Goal: Task Accomplishment & Management: Manage account settings

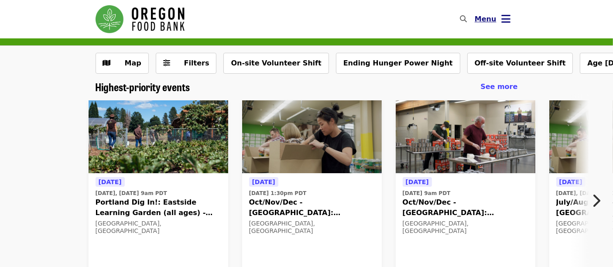
click at [508, 17] on icon "bars icon" at bounding box center [506, 19] width 9 height 13
click at [509, 24] on icon "bars icon" at bounding box center [506, 19] width 9 height 13
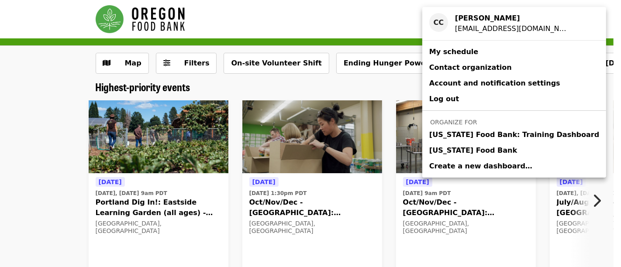
click at [482, 145] on span "[US_STATE] Food Bank" at bounding box center [473, 150] width 88 height 10
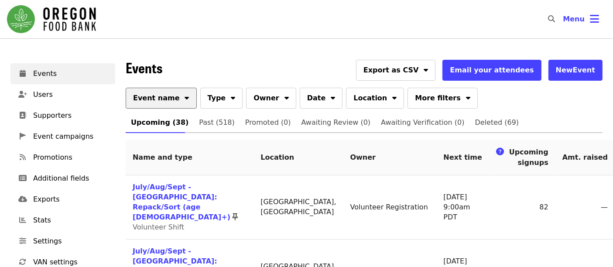
click at [162, 97] on span "Event name" at bounding box center [156, 98] width 47 height 10
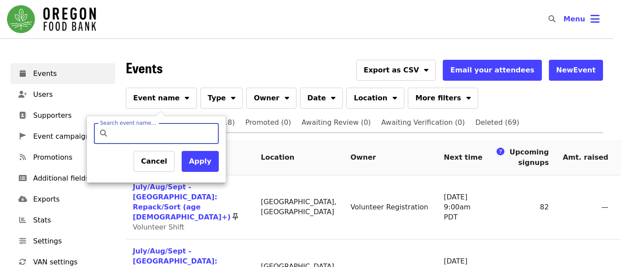
click at [184, 133] on input "Search event name…" at bounding box center [163, 133] width 103 height 21
type input "*********"
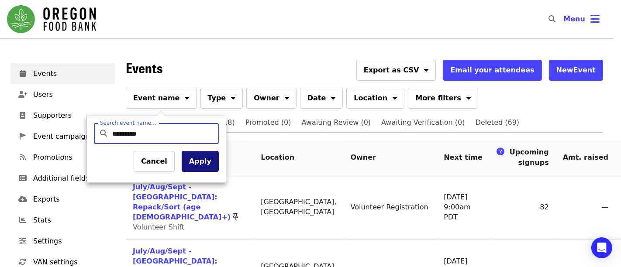
click at [211, 162] on button "Apply" at bounding box center [200, 161] width 37 height 21
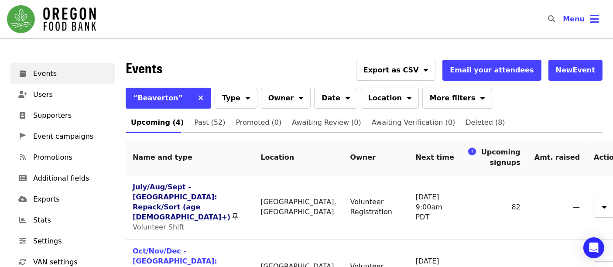
click at [169, 189] on link "July/Aug/Sept - [GEOGRAPHIC_DATA]: Repack/Sort (age [DEMOGRAPHIC_DATA]+)" at bounding box center [182, 202] width 98 height 38
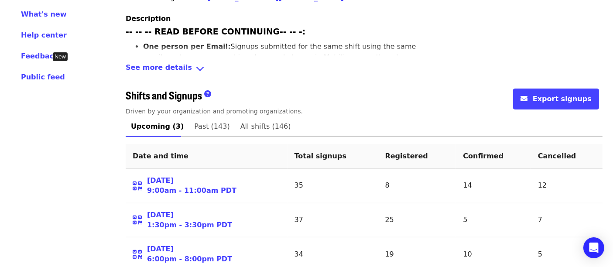
scroll to position [344, 0]
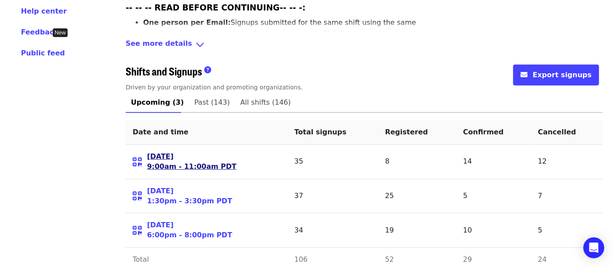
click at [167, 152] on link "Tue 9/30/25 9:00am - 11:00am PDT" at bounding box center [191, 162] width 89 height 20
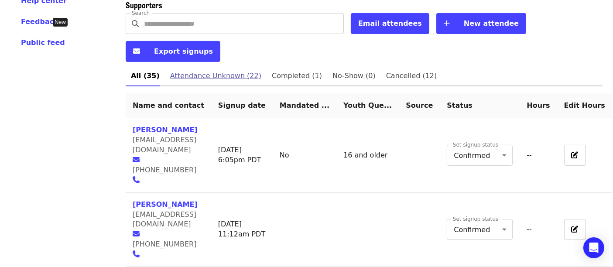
scroll to position [339, 0]
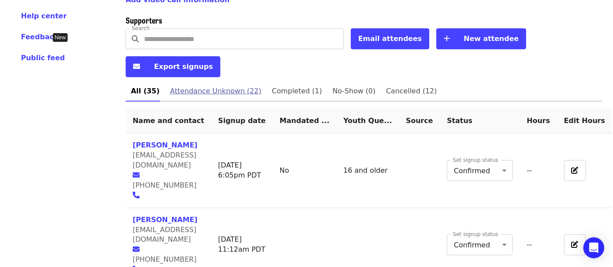
click at [216, 85] on span "Attendance Unknown (22)" at bounding box center [215, 91] width 91 height 12
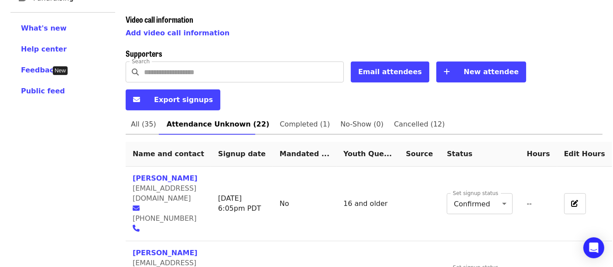
scroll to position [291, 0]
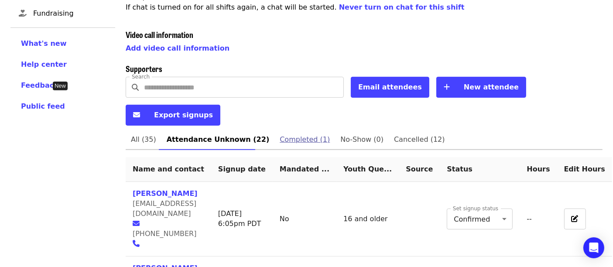
click at [290, 134] on span "Completed (1)" at bounding box center [305, 140] width 50 height 12
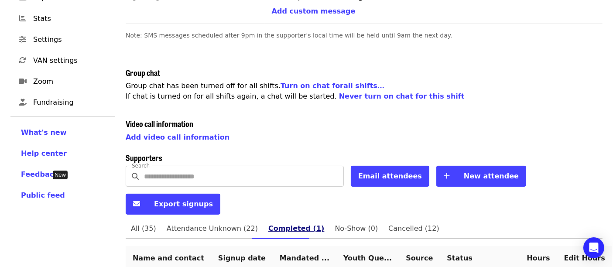
scroll to position [237, 0]
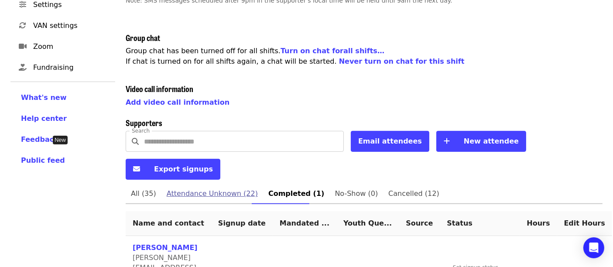
click at [223, 188] on span "Attendance Unknown (22)" at bounding box center [212, 194] width 91 height 12
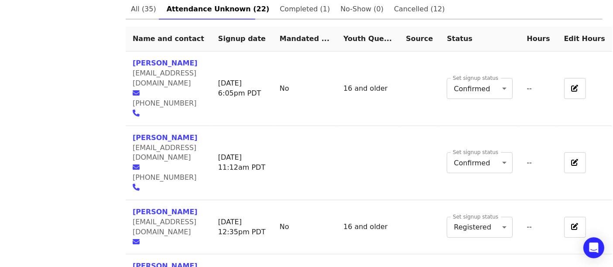
scroll to position [436, 0]
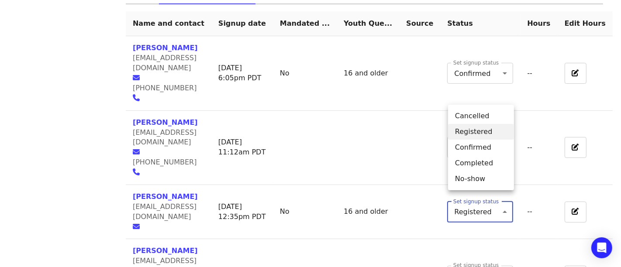
click at [467, 160] on li "Completed" at bounding box center [481, 163] width 66 height 16
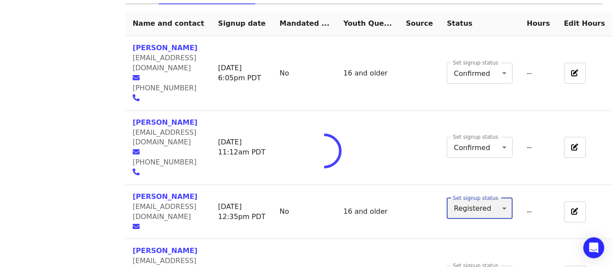
type input "*"
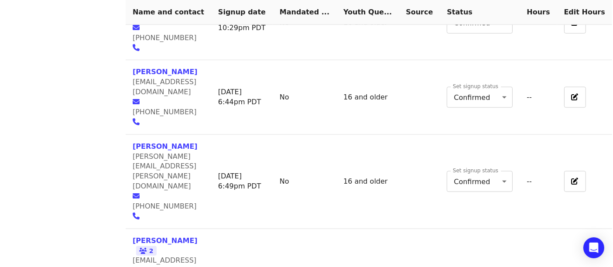
scroll to position [917, 0]
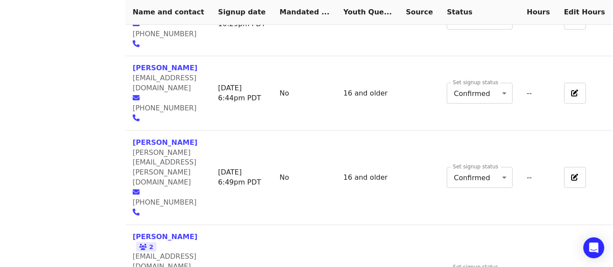
click at [498, 163] on body "Skip to content ​ Menu Events Users Supporters Event campaigns Promotions Addit…" at bounding box center [306, 117] width 613 height 2068
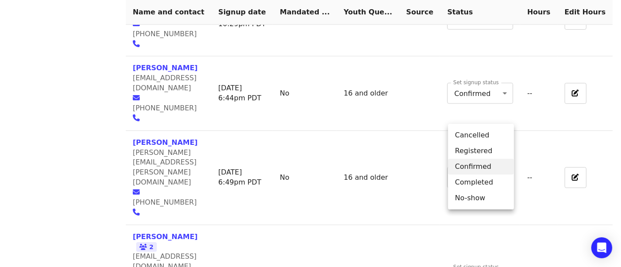
click at [492, 179] on li "Completed" at bounding box center [481, 183] width 66 height 16
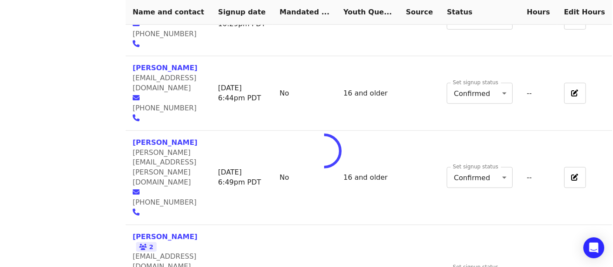
type input "*"
